Goal: Navigation & Orientation: Go to known website

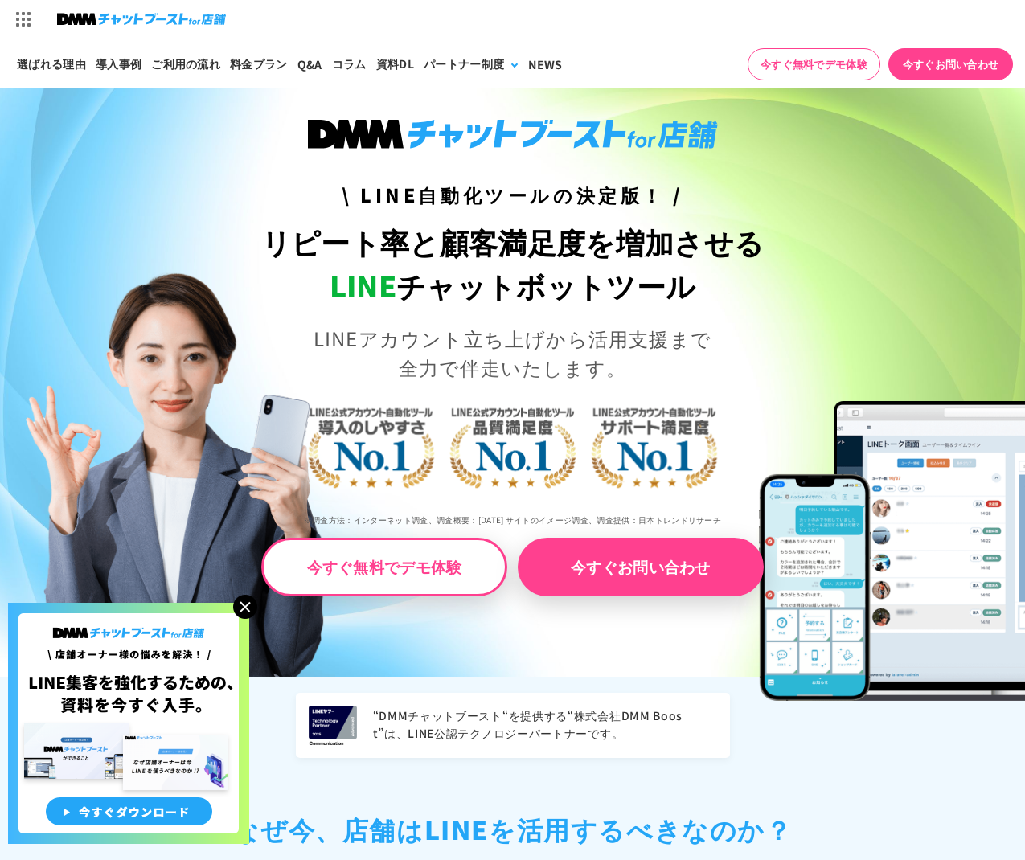
click at [912, 349] on div "\ LINE自動化ツールの決定版！ / リピート率と顧客満足度を増加させる LINE チャットボットツール LINEアカウント立ち上げから活用支援まで 全力で…" at bounding box center [512, 398] width 1025 height 557
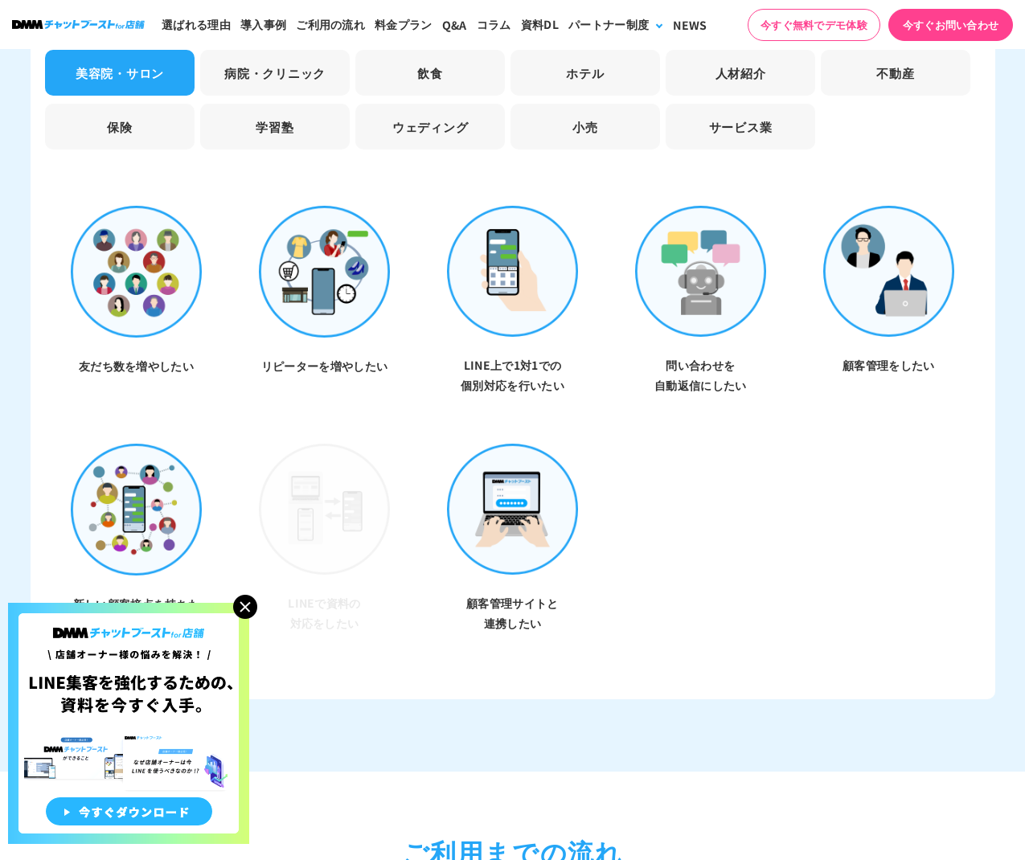
scroll to position [4661, 0]
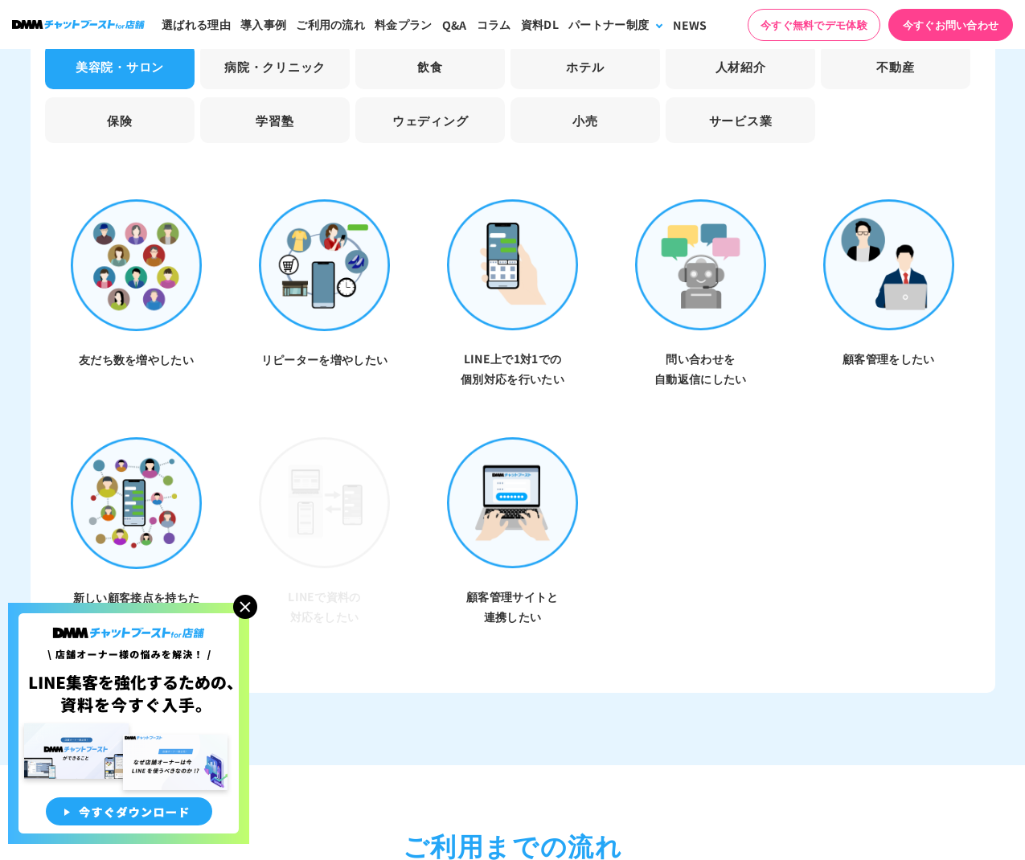
drag, startPoint x: 245, startPoint y: 606, endPoint x: 427, endPoint y: 626, distance: 182.8
click at [246, 606] on img at bounding box center [245, 607] width 24 height 24
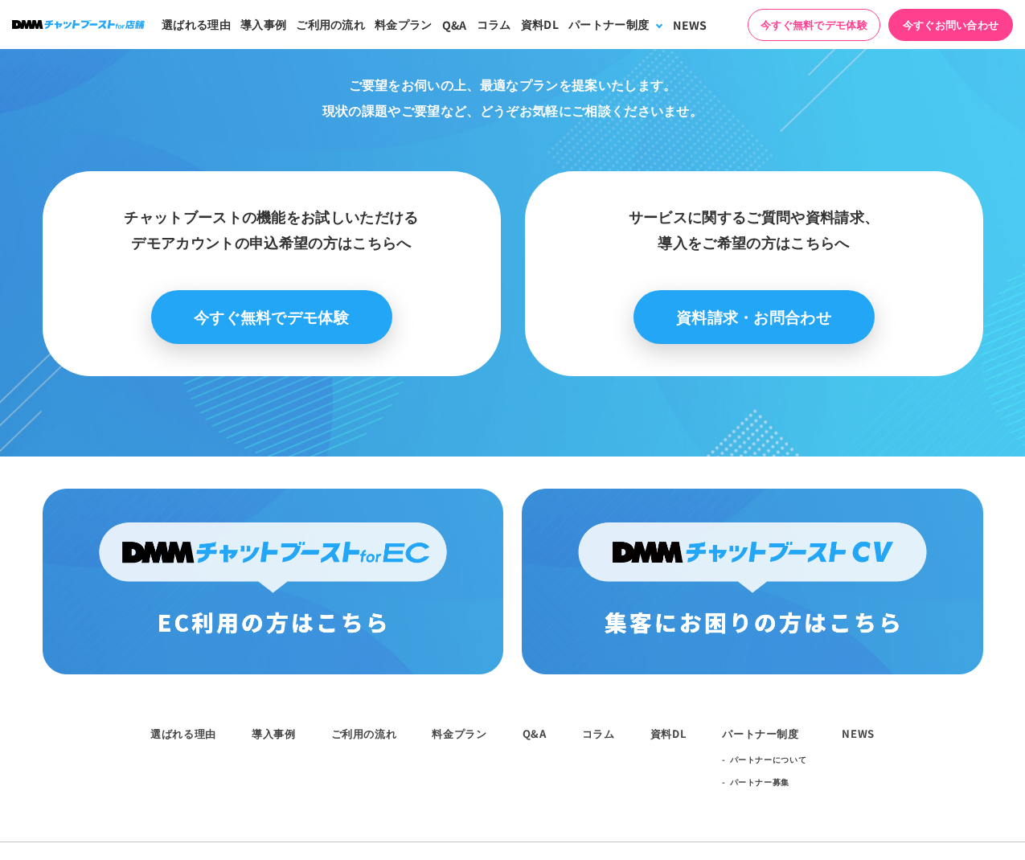
scroll to position [8238, 0]
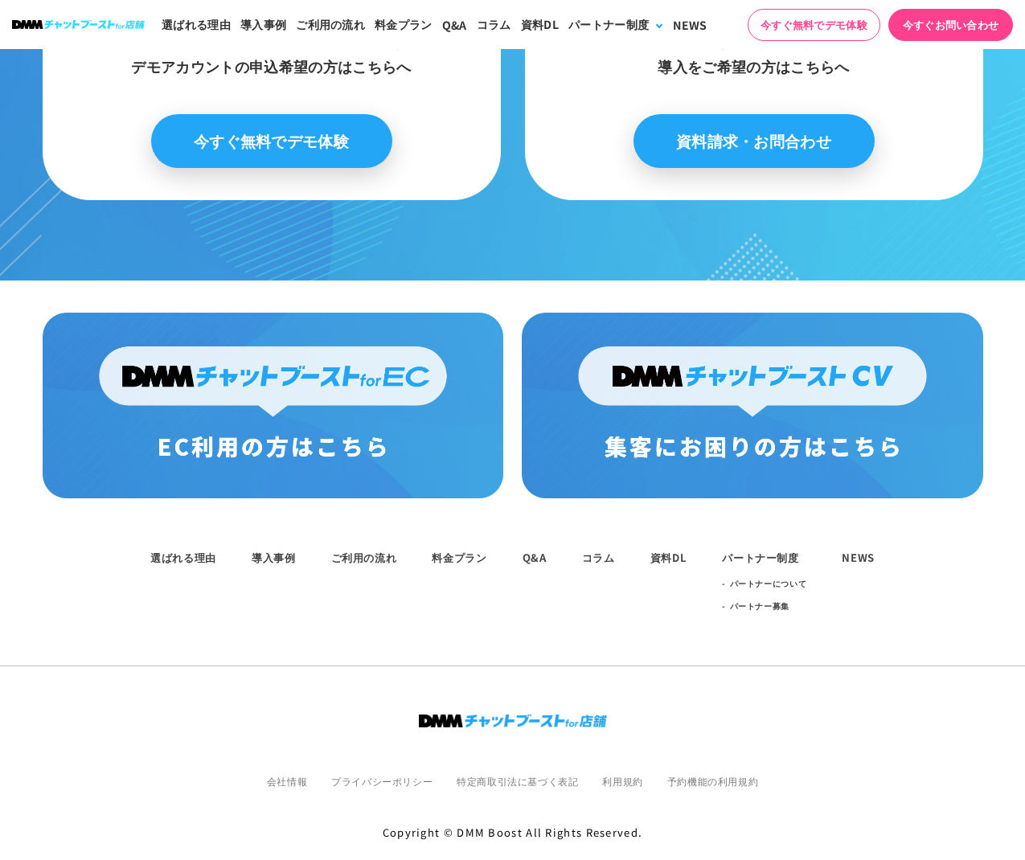
click at [76, 23] on img at bounding box center [78, 24] width 133 height 9
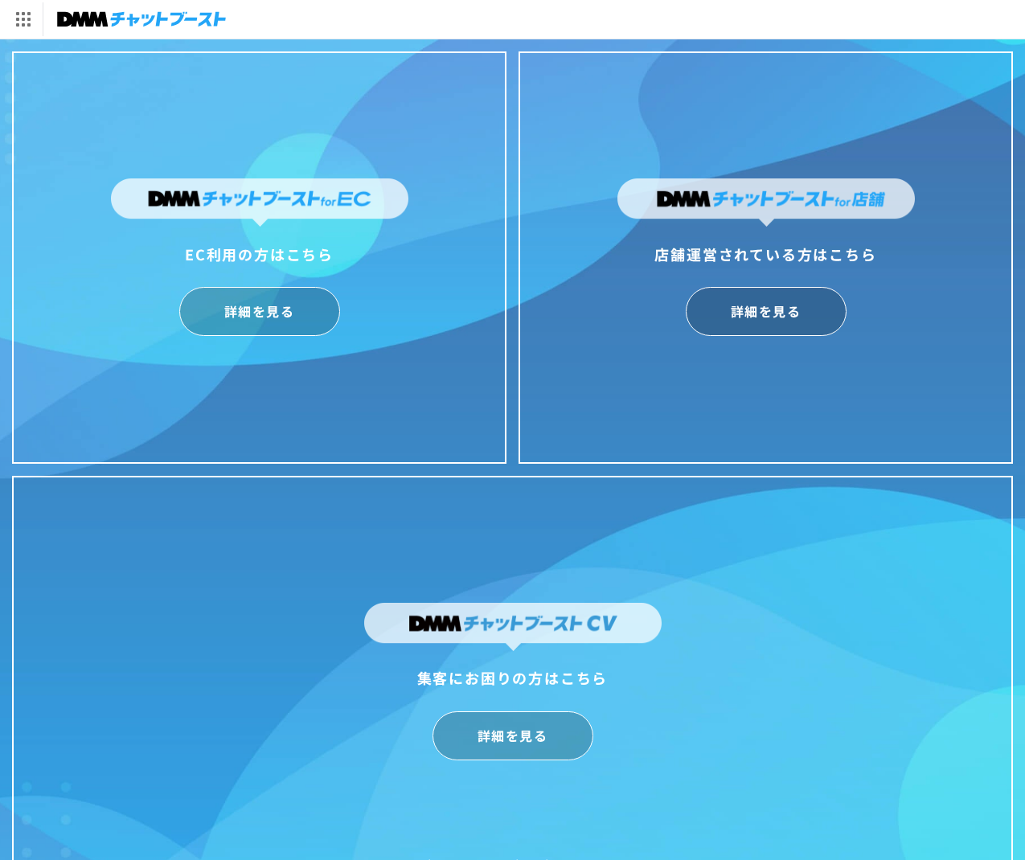
drag, startPoint x: 740, startPoint y: 200, endPoint x: 726, endPoint y: 199, distance: 14.6
click at [740, 200] on img at bounding box center [765, 202] width 297 height 48
